Goal: Information Seeking & Learning: Learn about a topic

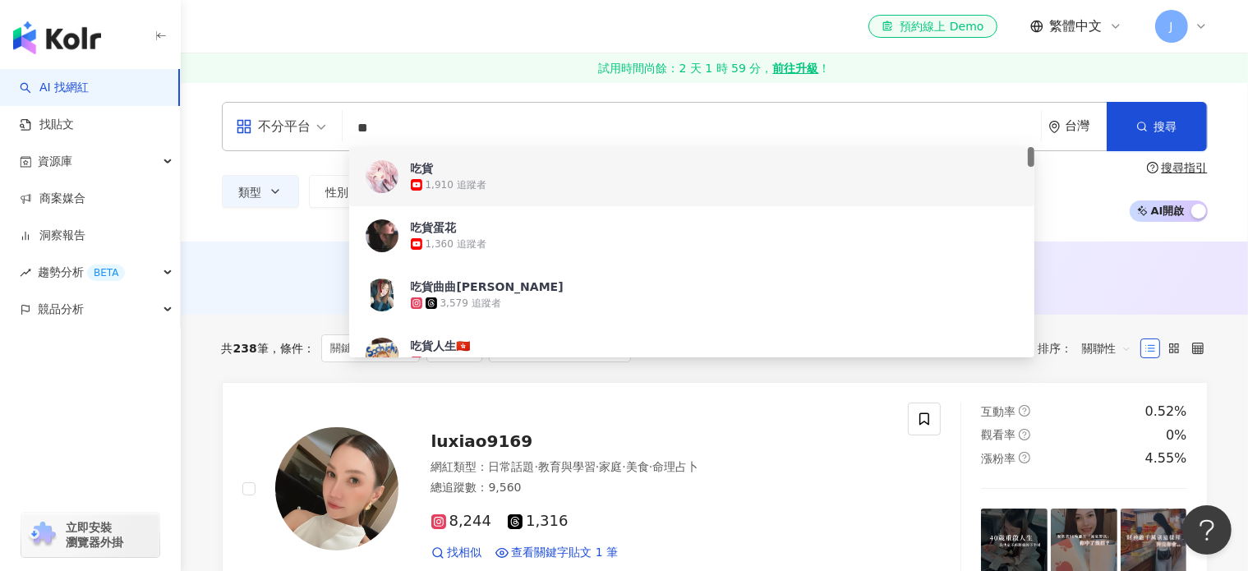
drag, startPoint x: 247, startPoint y: 269, endPoint x: 256, endPoint y: 259, distance: 13.4
click at [247, 269] on div "AI 推薦 ： 無結果，請嘗試搜尋其他語言關鍵字或條件" at bounding box center [715, 276] width 986 height 21
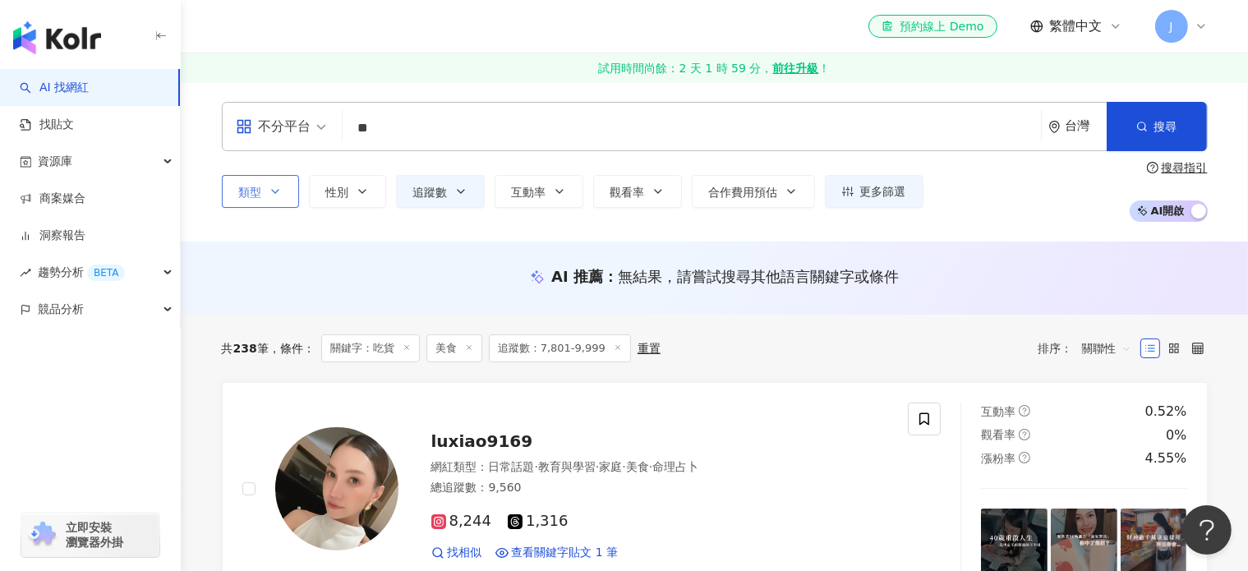
click at [281, 195] on button "類型" at bounding box center [260, 191] width 77 height 33
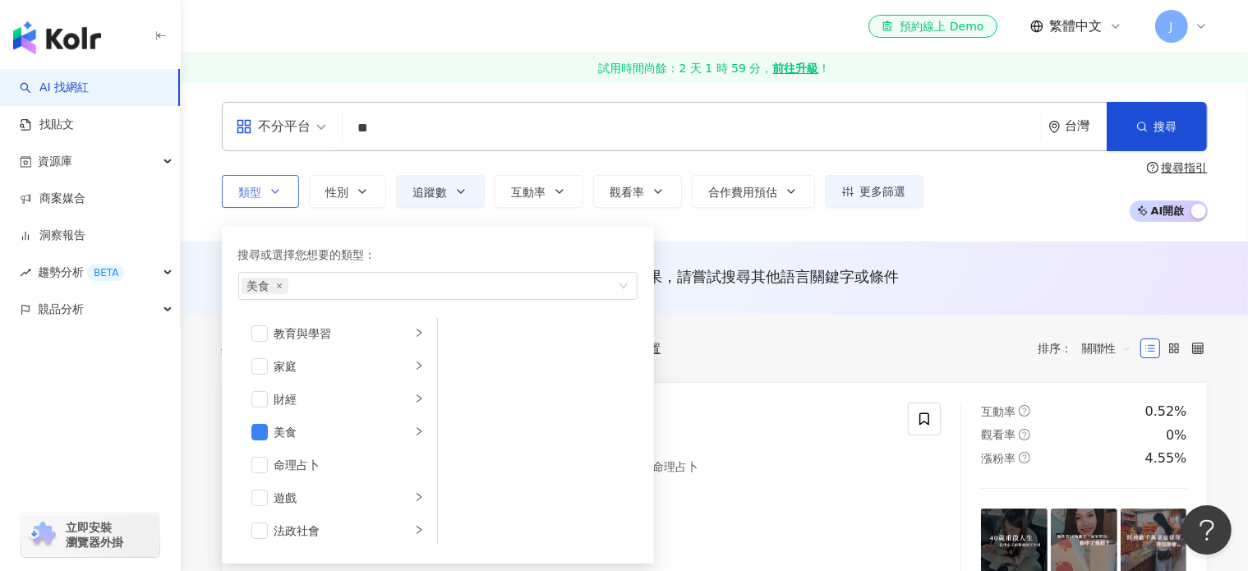
scroll to position [164, 0]
click at [466, 141] on input "**" at bounding box center [691, 128] width 685 height 31
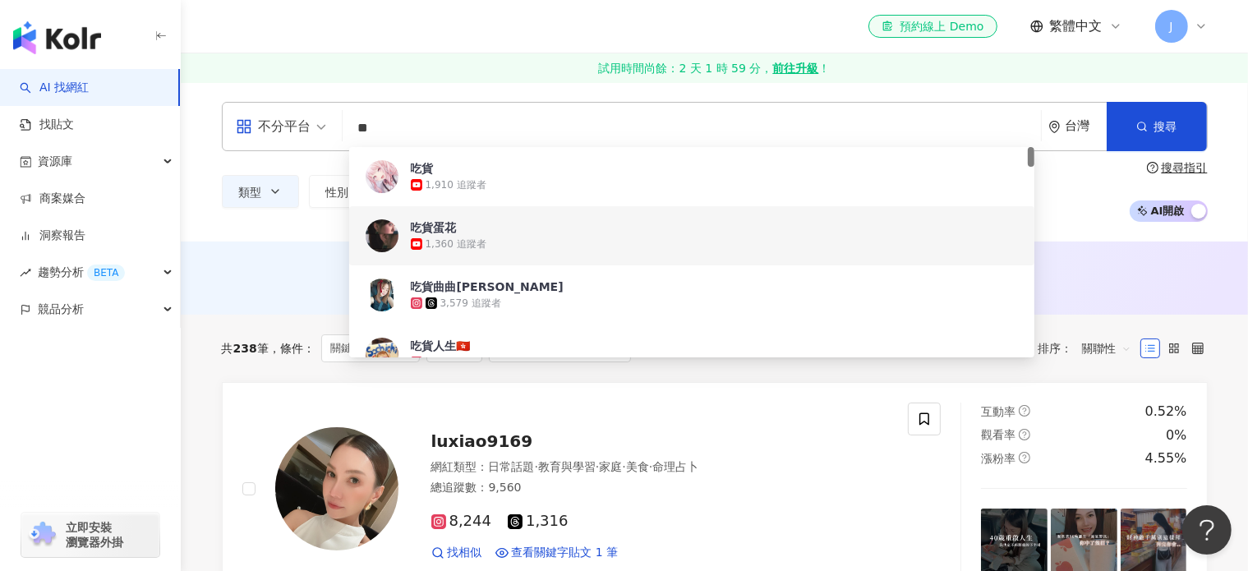
click at [293, 242] on div "AI 推薦 ： 無結果，請嘗試搜尋其他語言關鍵字或條件" at bounding box center [714, 278] width 1067 height 73
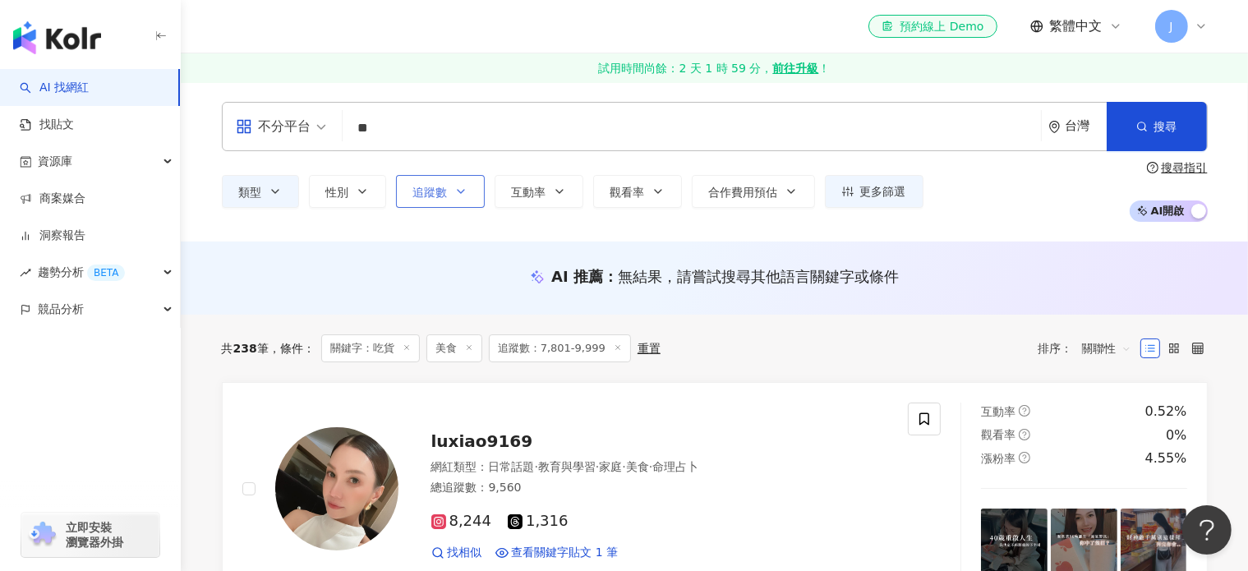
click at [439, 195] on span "追蹤數" at bounding box center [430, 192] width 35 height 13
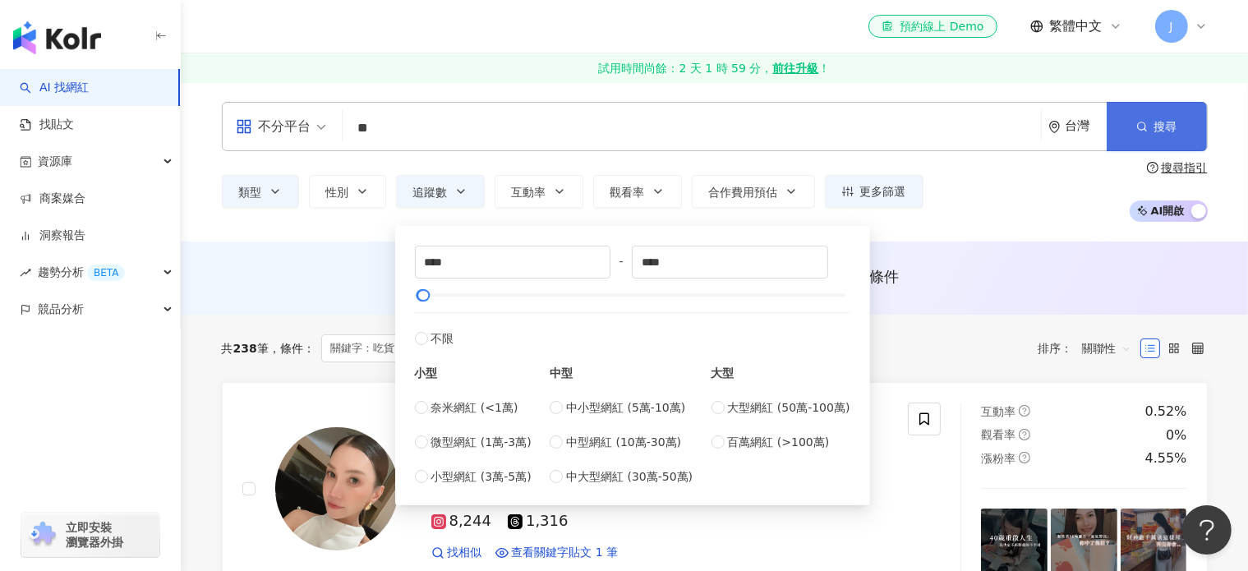
click at [1176, 120] on span "搜尋" at bounding box center [1165, 126] width 23 height 13
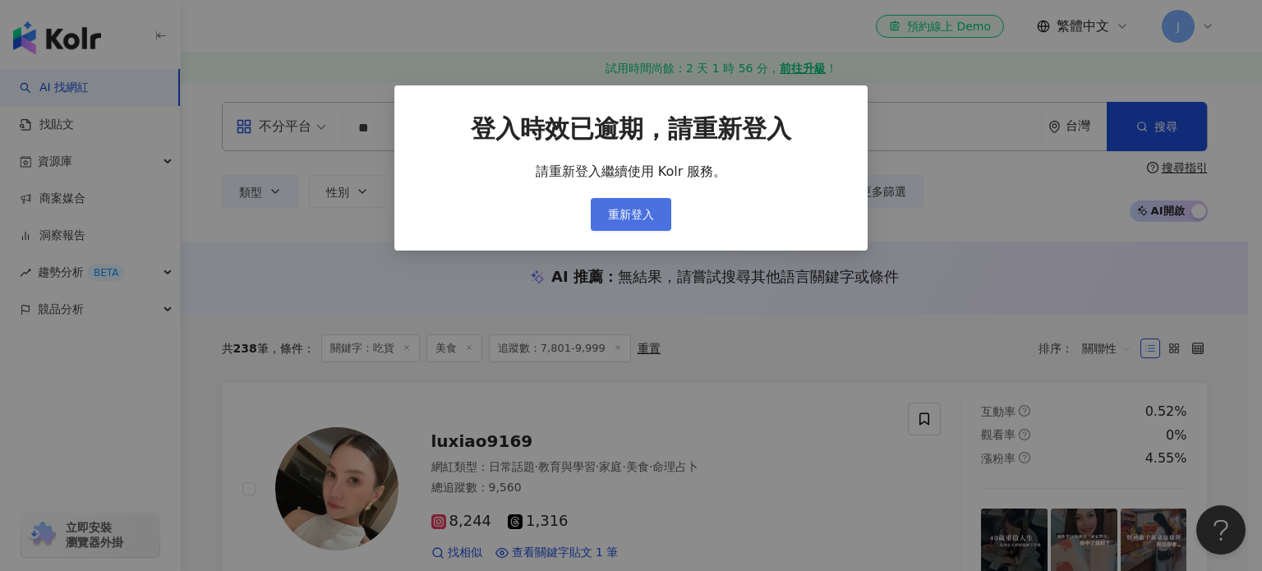
click at [632, 217] on span "重新登入" at bounding box center [631, 214] width 46 height 13
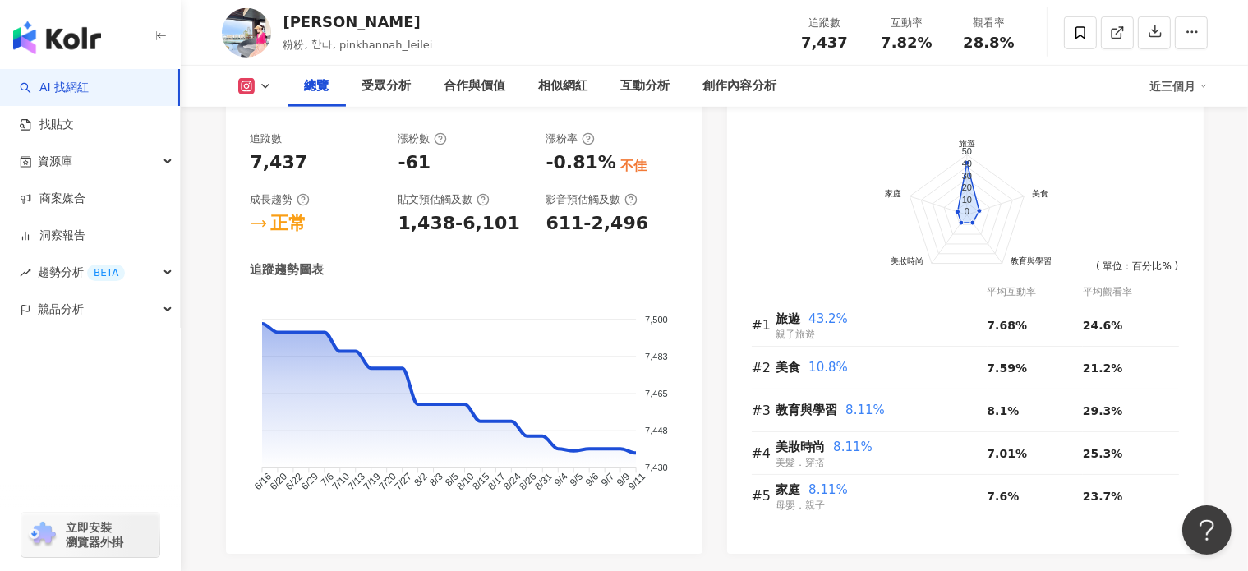
scroll to position [1006, 0]
